Goal: Task Accomplishment & Management: Manage account settings

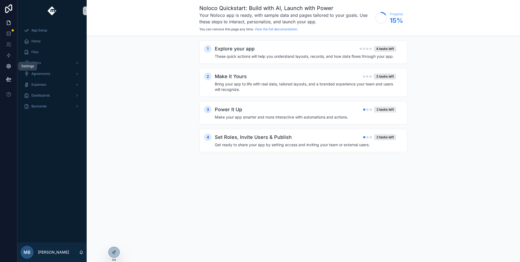
click at [6, 68] on icon at bounding box center [8, 65] width 5 height 5
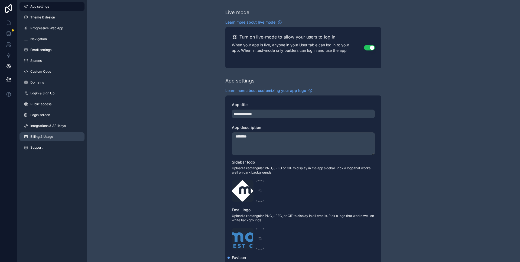
click at [43, 134] on span "Billing & Usage" at bounding box center [41, 136] width 23 height 4
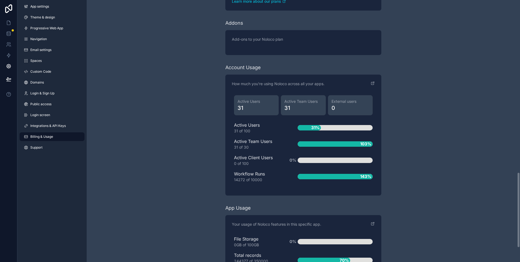
scroll to position [644, 0]
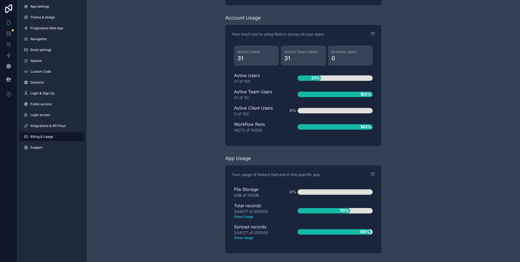
click at [240, 237] on text "Show Usage" at bounding box center [257, 237] width 46 height 5
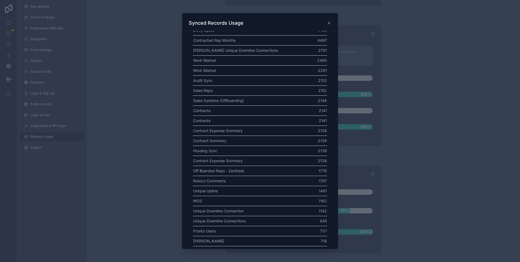
scroll to position [0, 0]
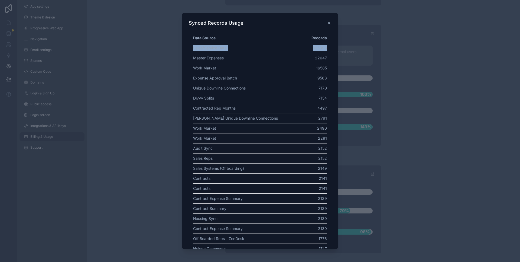
drag, startPoint x: 325, startPoint y: 46, endPoint x: 203, endPoint y: 44, distance: 122.1
click at [266, 125] on td "Work Market" at bounding box center [250, 128] width 115 height 10
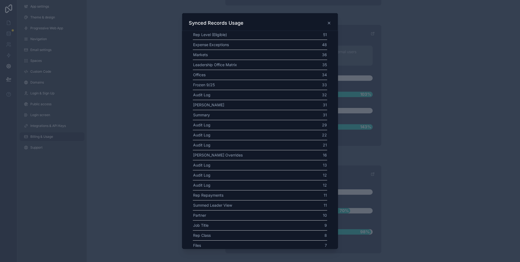
scroll to position [841, 0]
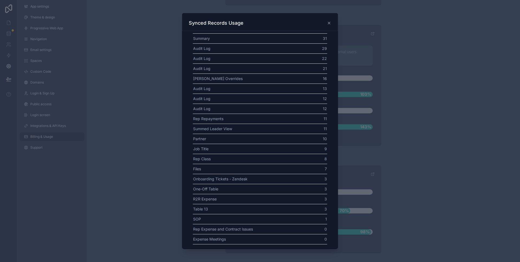
click at [330, 27] on div "Synced Records Usage" at bounding box center [260, 22] width 156 height 18
click at [329, 24] on icon at bounding box center [329, 23] width 4 height 4
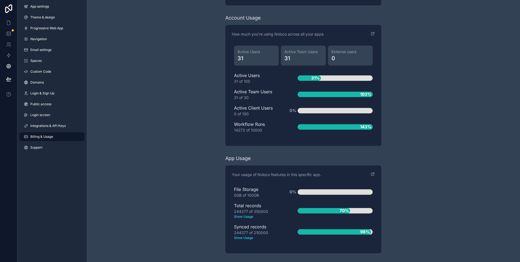
click at [247, 217] on text "Show Usage" at bounding box center [257, 216] width 46 height 5
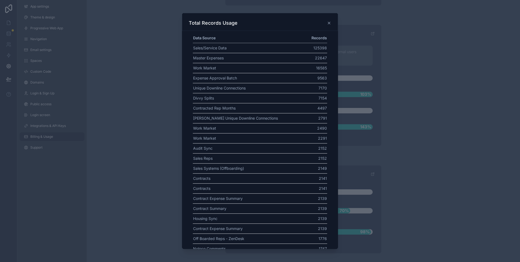
click at [329, 22] on icon at bounding box center [329, 23] width 4 height 4
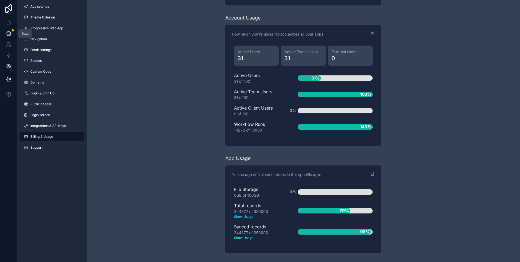
click at [12, 35] on link at bounding box center [8, 33] width 17 height 11
